Goal: Find specific fact: Find specific fact

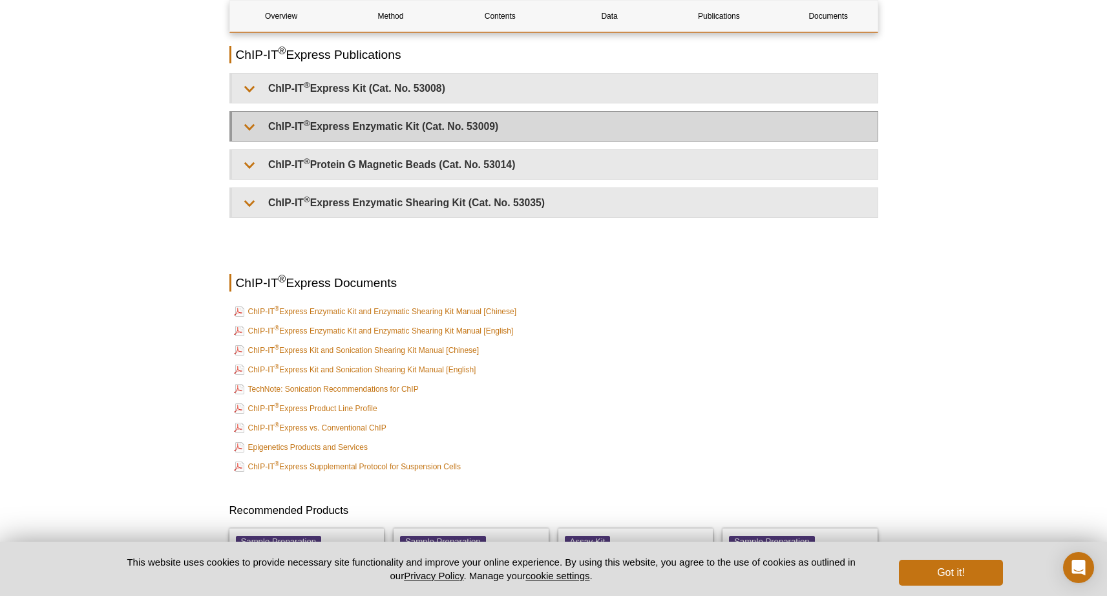
scroll to position [3373, 0]
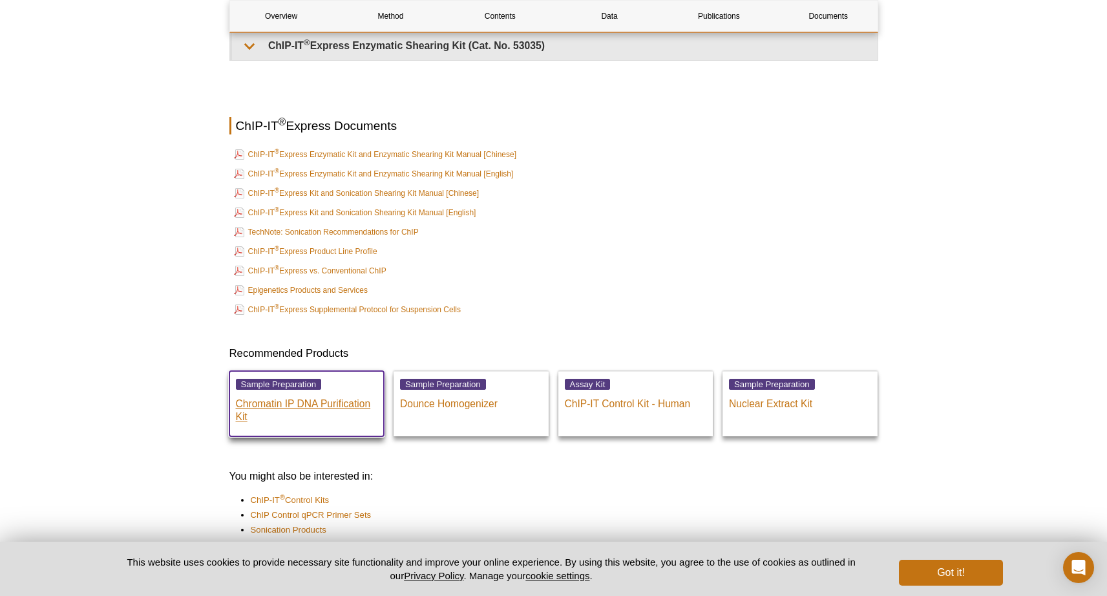
click at [288, 406] on p "Chromatin IP DNA Purification Kit" at bounding box center [307, 407] width 142 height 32
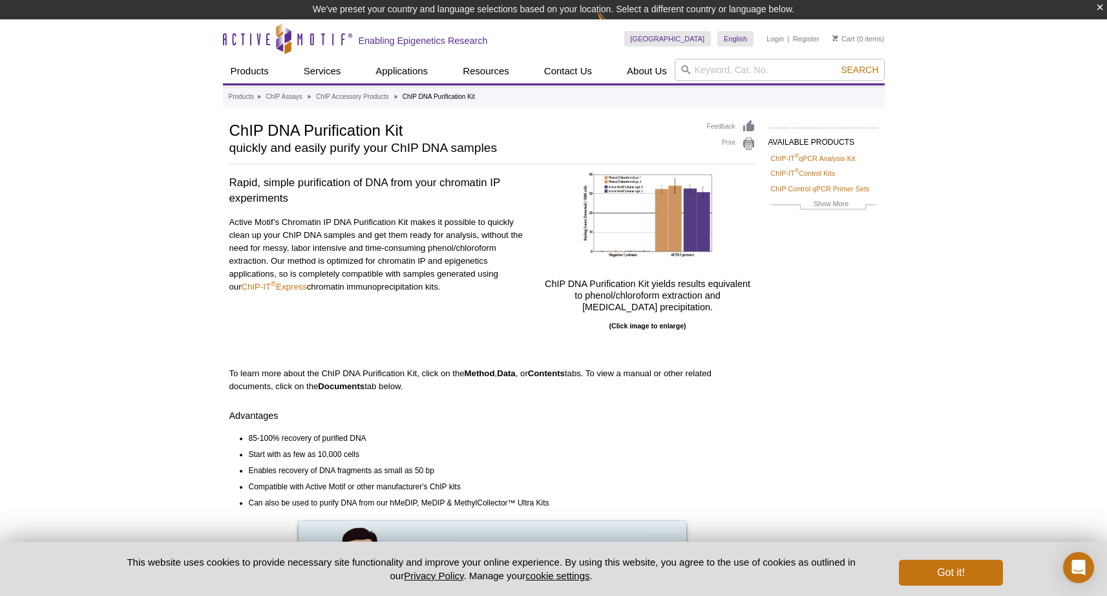
scroll to position [344, 0]
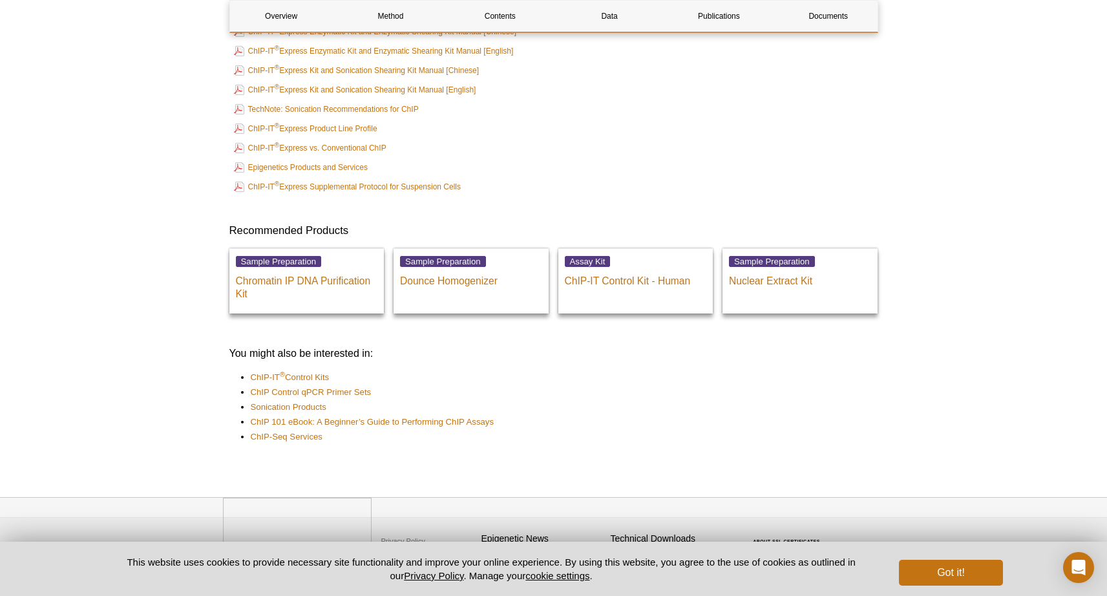
scroll to position [3526, 0]
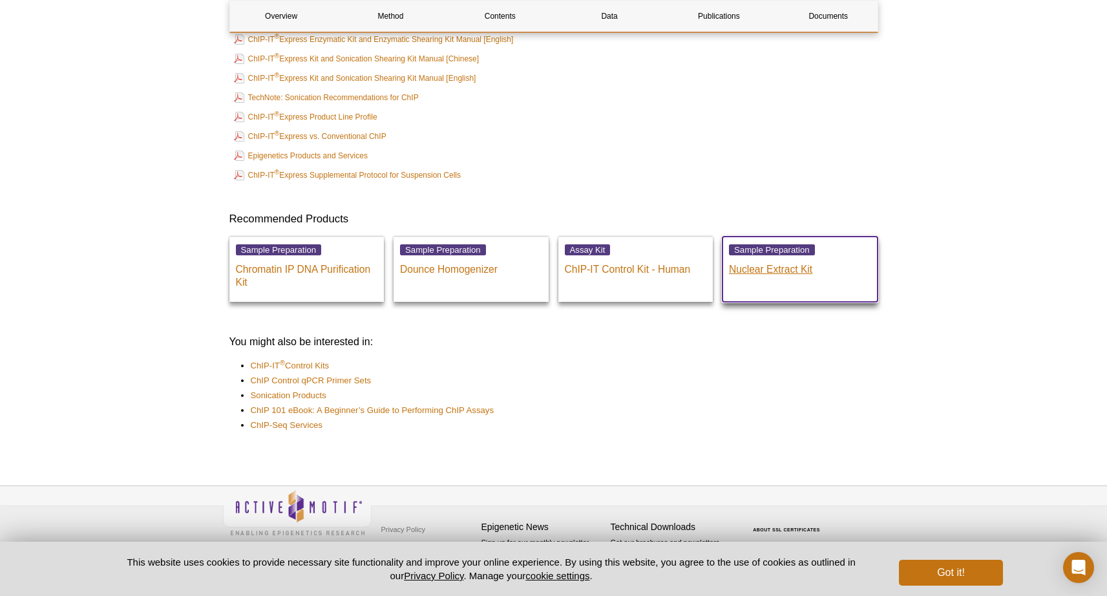
click at [775, 272] on p "Nuclear Extract Kit" at bounding box center [800, 265] width 142 height 19
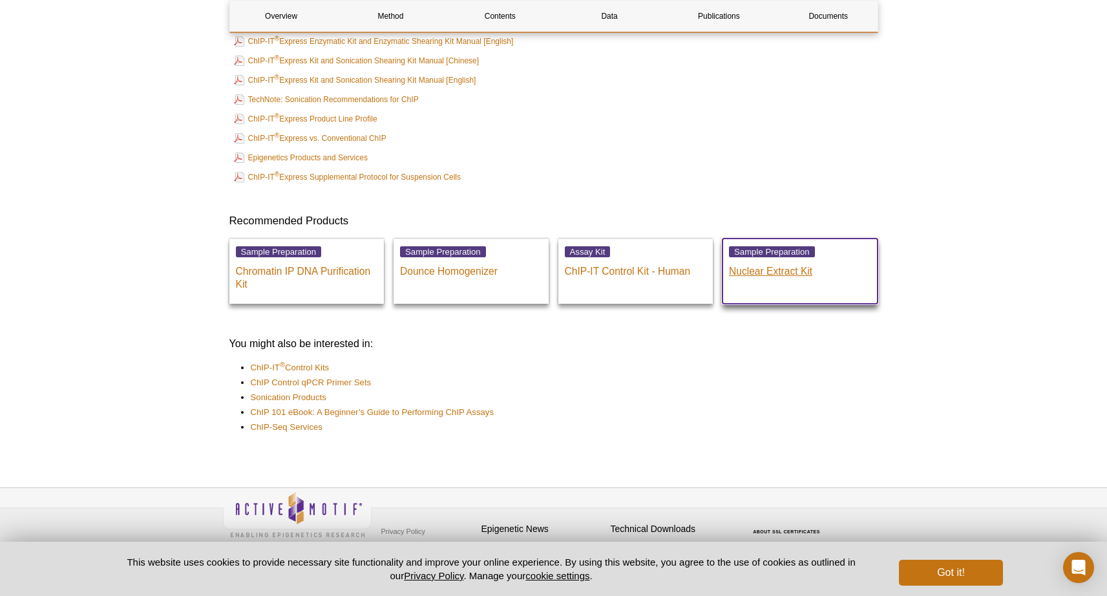
scroll to position [3507, 0]
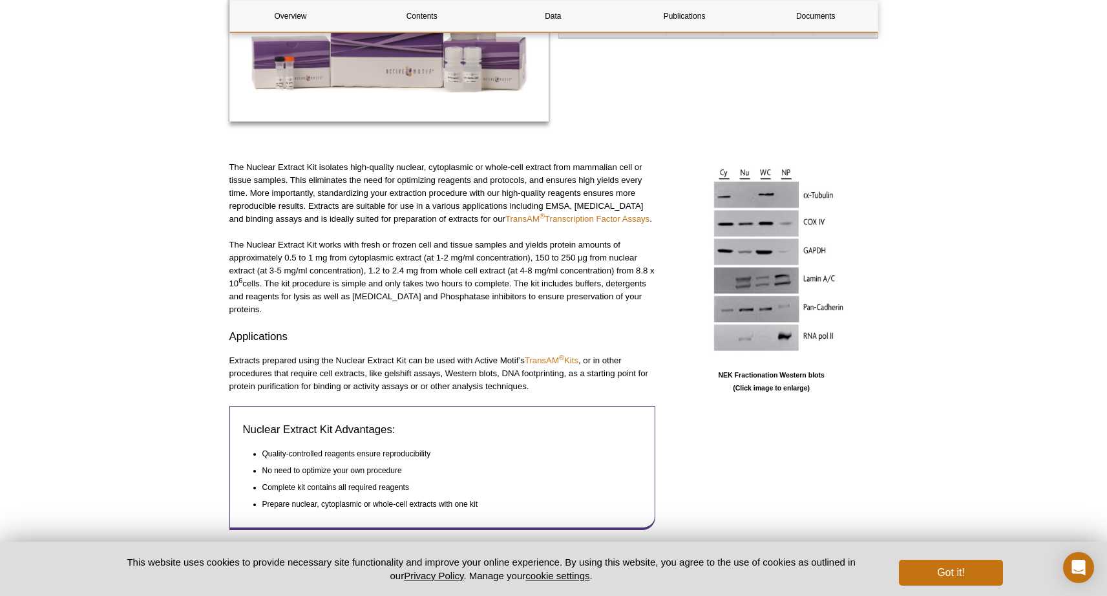
scroll to position [319, 0]
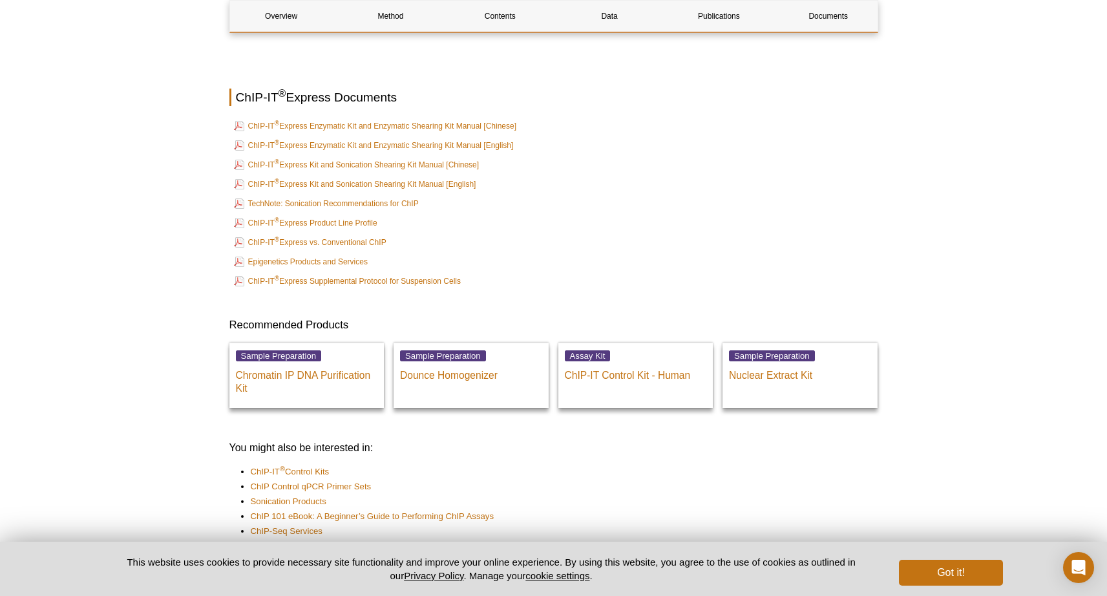
scroll to position [3526, 0]
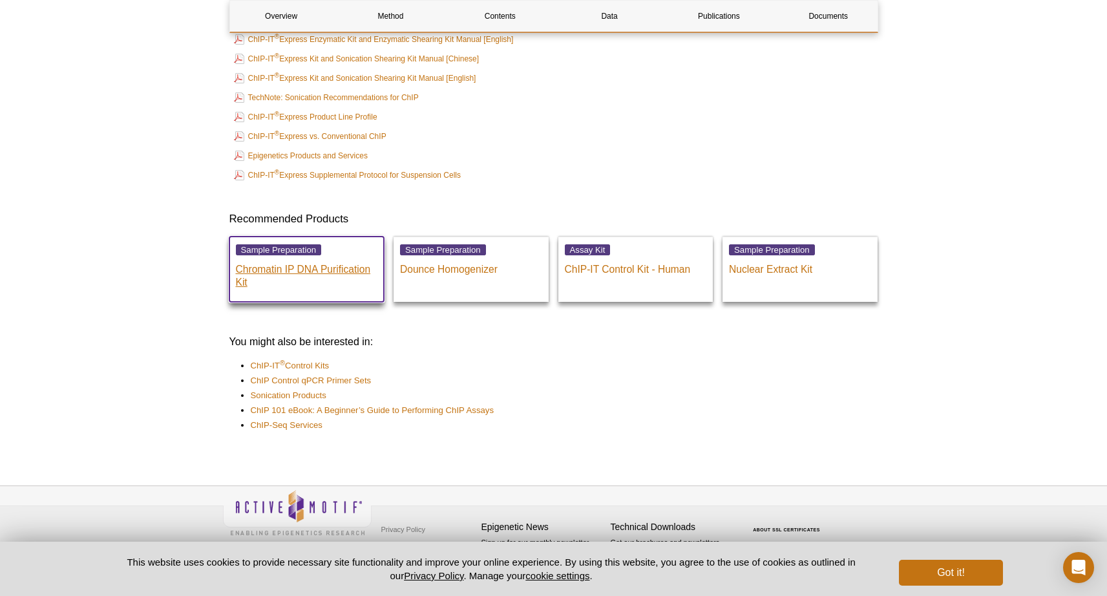
click at [324, 269] on p "Chromatin IP DNA Purification Kit" at bounding box center [307, 272] width 142 height 32
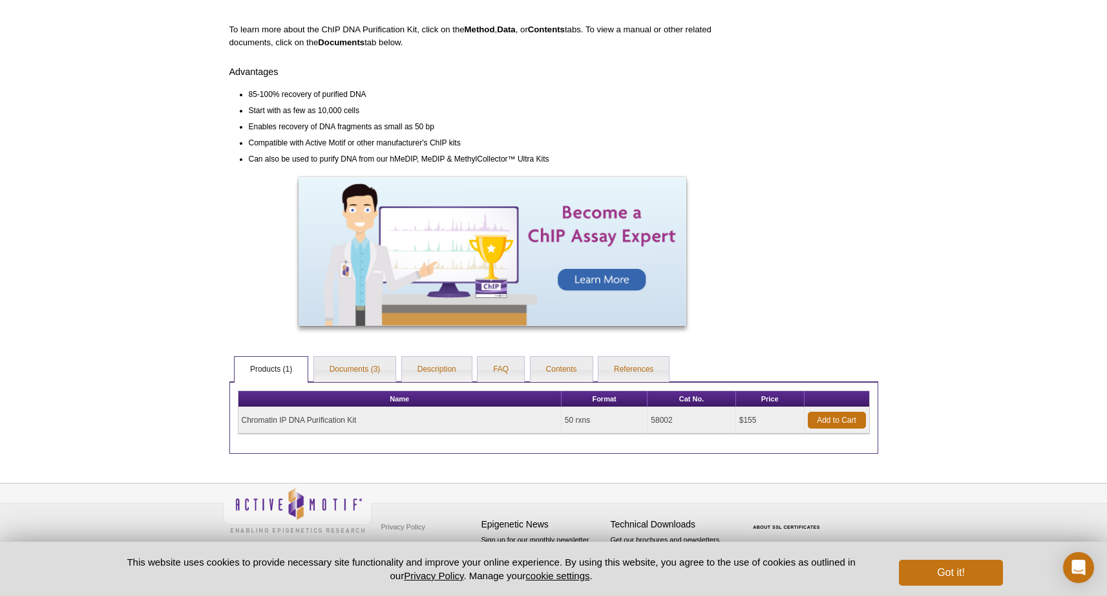
scroll to position [325, 0]
click at [322, 421] on td "Chromatin IP DNA Purification Kit" at bounding box center [399, 420] width 323 height 26
click at [325, 423] on td "Chromatin IP DNA Purification Kit" at bounding box center [399, 420] width 323 height 26
click at [324, 423] on td "Chromatin IP DNA Purification Kit" at bounding box center [399, 420] width 323 height 26
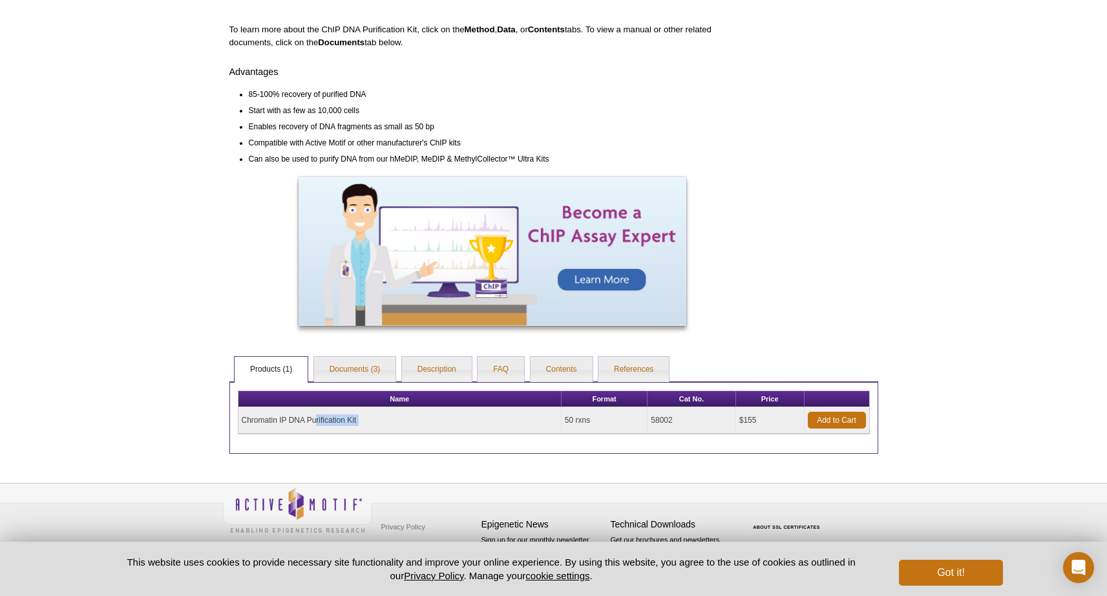
click at [324, 423] on td "Chromatin IP DNA Purification Kit" at bounding box center [399, 420] width 323 height 26
drag, startPoint x: 678, startPoint y: 423, endPoint x: 651, endPoint y: 421, distance: 27.2
click at [651, 421] on td "58002" at bounding box center [691, 420] width 88 height 26
copy td "58002"
click at [188, 149] on div "Active Motif Logo Enabling Epigenetics Research 0 Search Skip to content Active…" at bounding box center [553, 136] width 1107 height 920
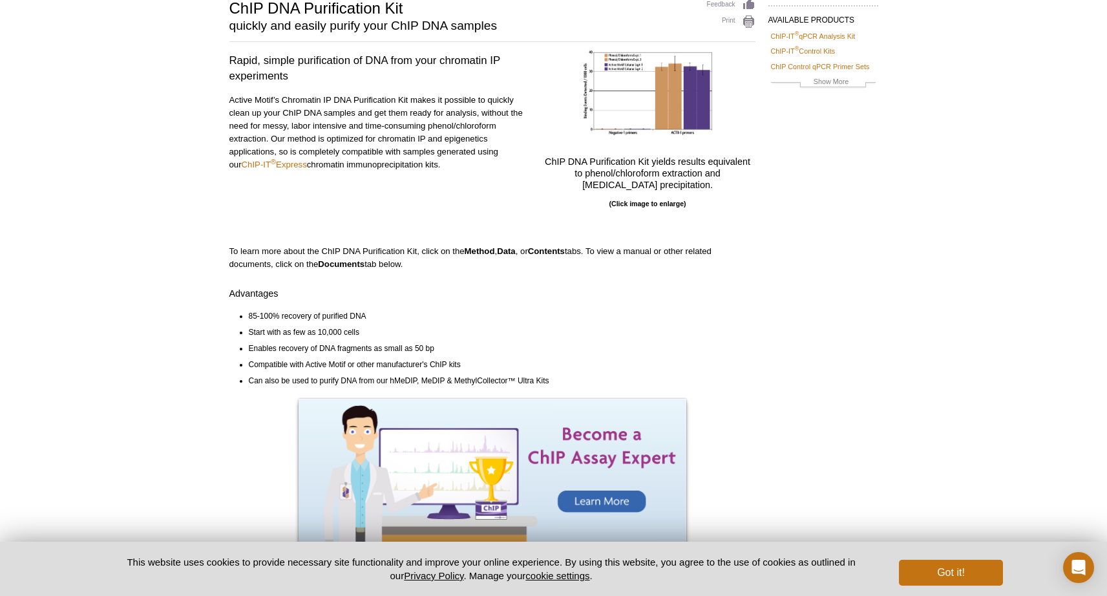
scroll to position [0, 0]
